Goal: Register for event/course

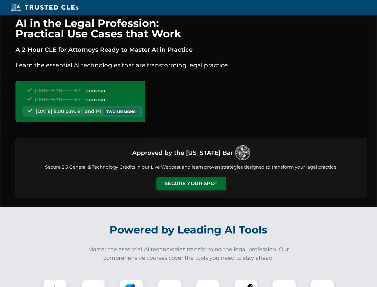
click at [191, 183] on button "Secure Your Spot" at bounding box center [192, 184] width 70 height 14
click at [55, 283] on img at bounding box center [54, 290] width 17 height 17
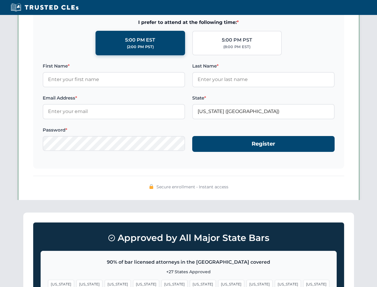
click at [275, 283] on span "[US_STATE]" at bounding box center [288, 284] width 26 height 9
